Goal: Information Seeking & Learning: Learn about a topic

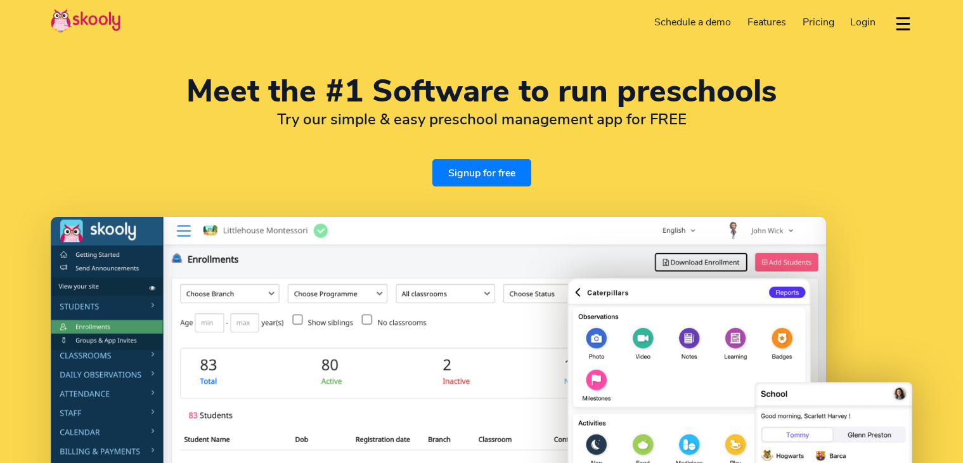
select select "en"
select select "65"
select select "[GEOGRAPHIC_DATA]"
select select "[GEOGRAPHIC_DATA]/[GEOGRAPHIC_DATA]"
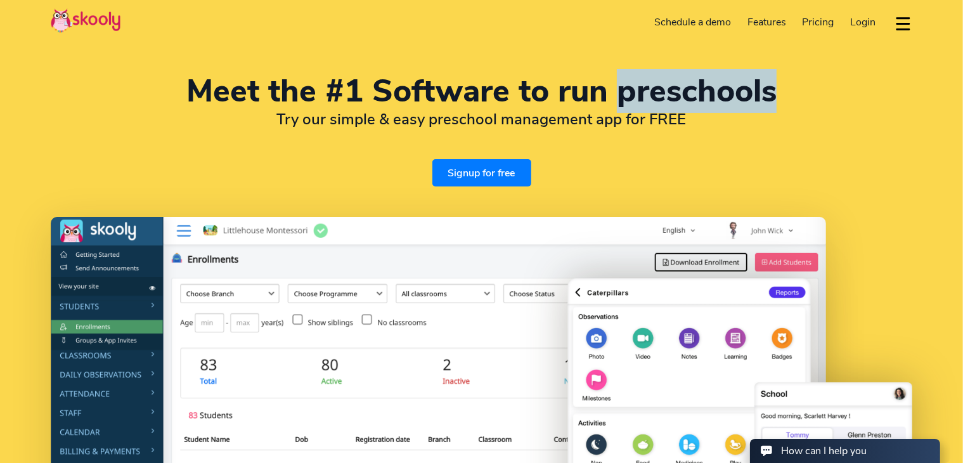
drag, startPoint x: 619, startPoint y: 84, endPoint x: 776, endPoint y: 87, distance: 157.3
click at [776, 87] on h1 "Meet the #1 Software to run preschools" at bounding box center [482, 91] width 862 height 30
copy h1 "preschools"
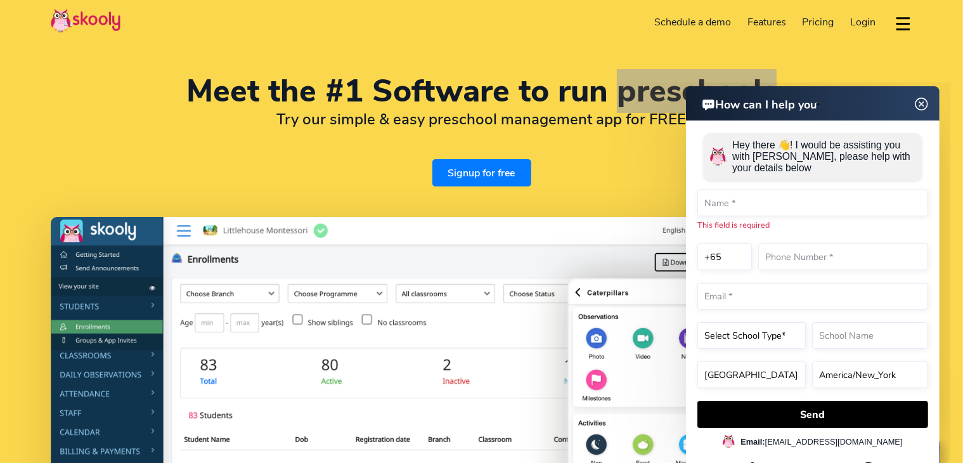
click at [920, 102] on img at bounding box center [921, 104] width 24 height 16
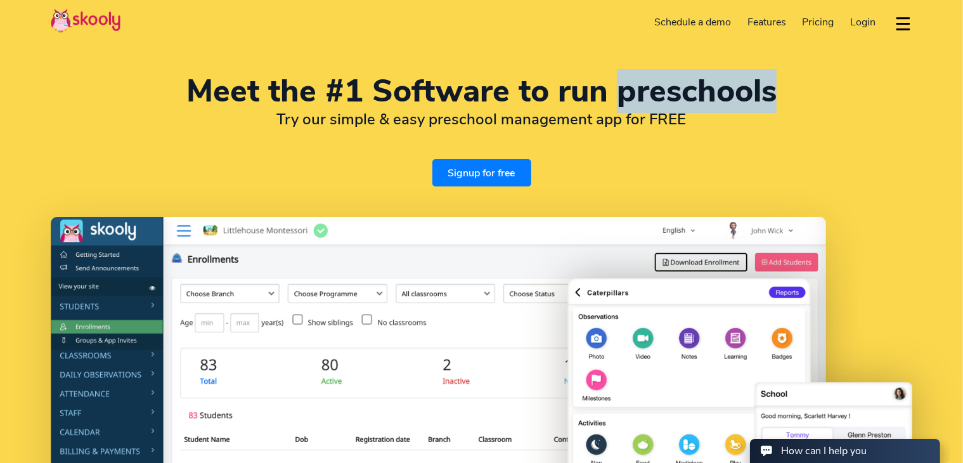
click at [426, 237] on img at bounding box center [439, 432] width 776 height 431
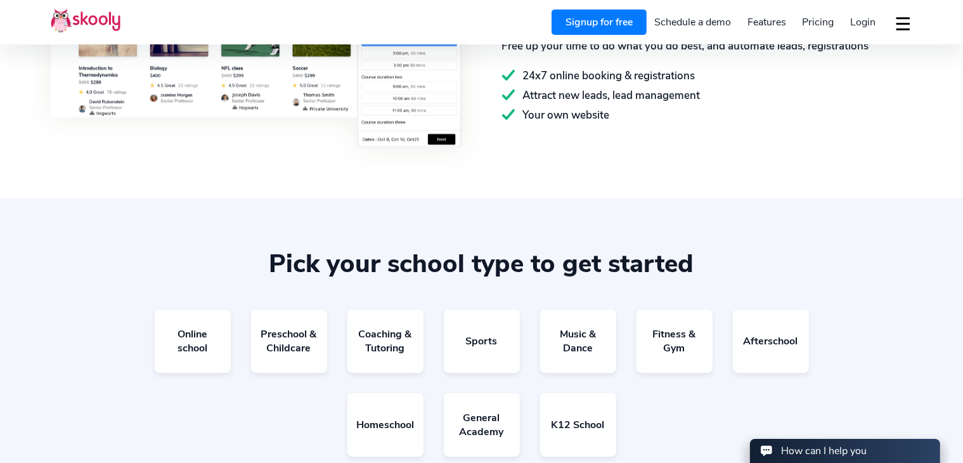
scroll to position [2792, 0]
